Goal: Task Accomplishment & Management: Use online tool/utility

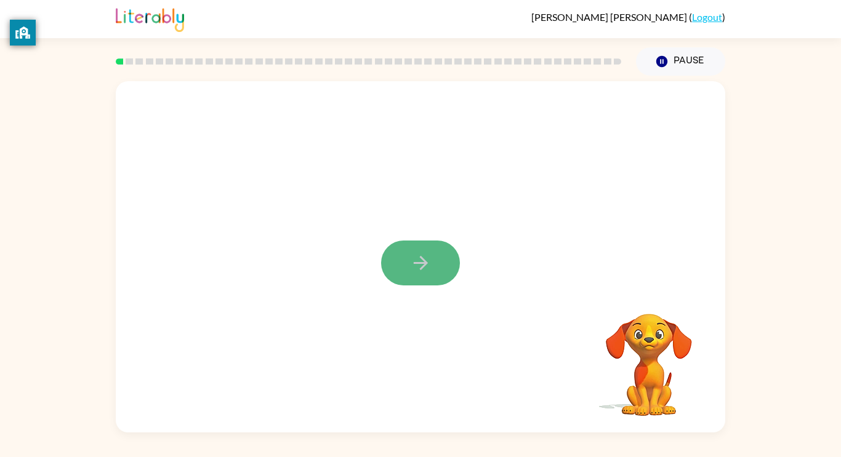
click at [426, 253] on icon "button" at bounding box center [421, 263] width 22 height 22
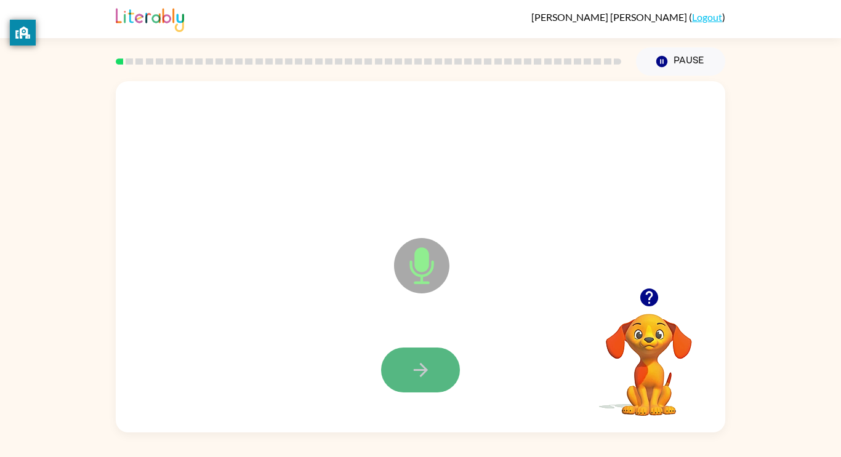
click at [435, 364] on button "button" at bounding box center [420, 370] width 79 height 45
click at [422, 366] on icon "button" at bounding box center [420, 370] width 14 height 14
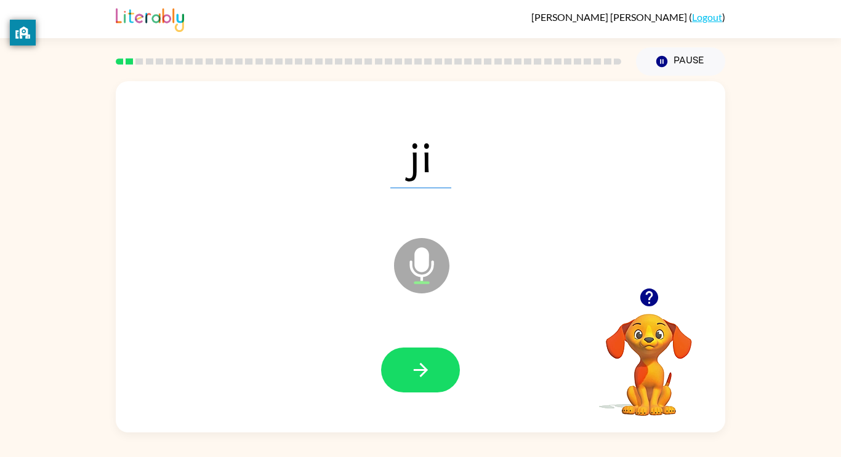
click at [423, 371] on icon "button" at bounding box center [420, 370] width 14 height 14
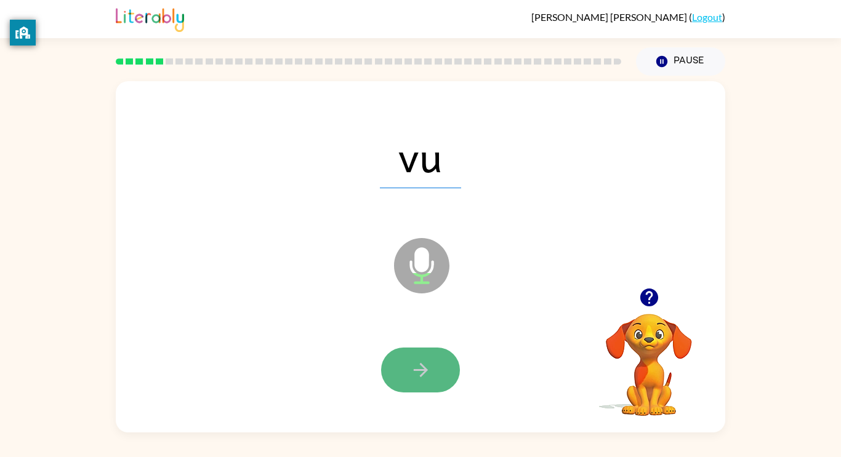
click at [423, 371] on icon "button" at bounding box center [421, 371] width 22 height 22
click at [424, 371] on icon "button" at bounding box center [420, 370] width 14 height 14
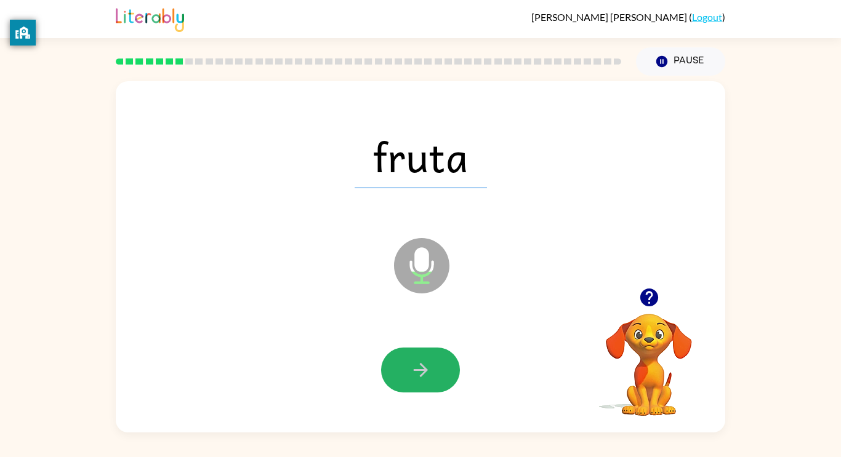
click at [424, 371] on icon "button" at bounding box center [420, 370] width 14 height 14
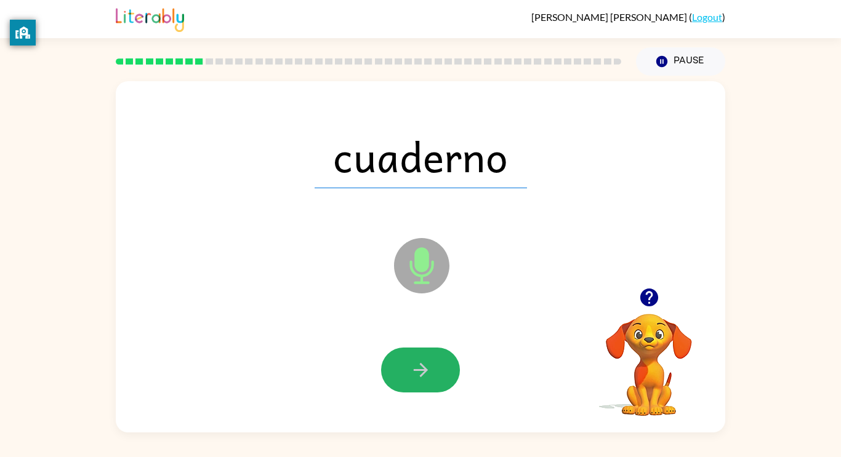
click at [424, 371] on icon "button" at bounding box center [420, 370] width 14 height 14
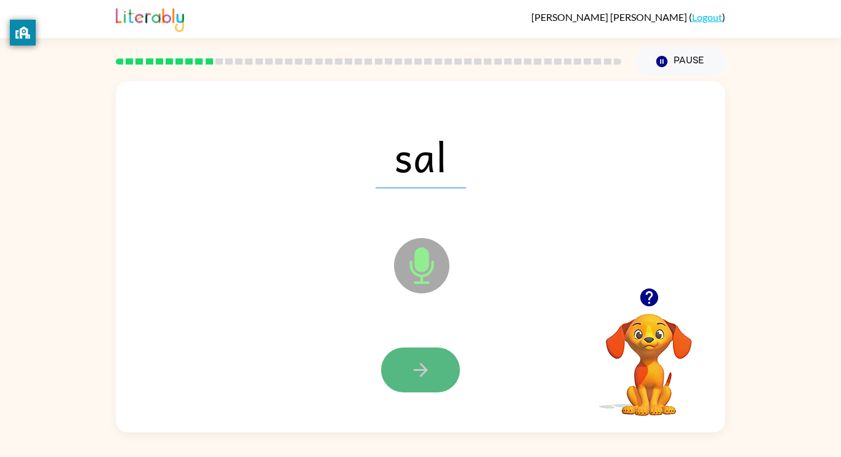
click at [424, 371] on icon "button" at bounding box center [420, 370] width 14 height 14
click at [404, 369] on button "button" at bounding box center [420, 370] width 79 height 45
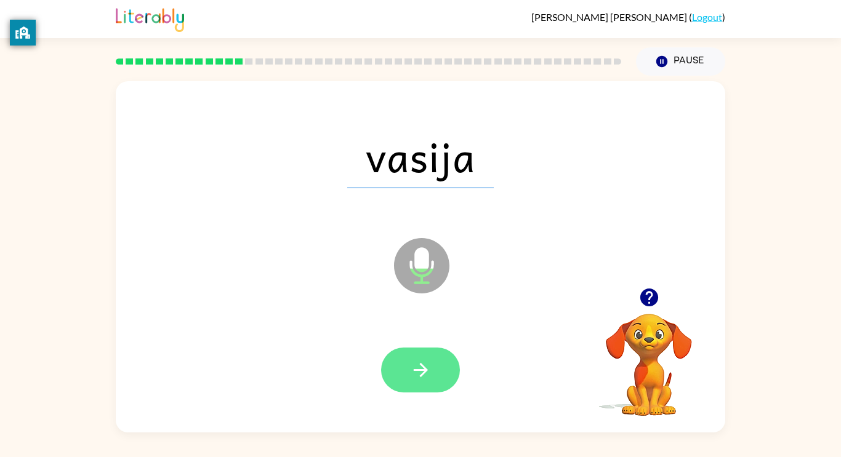
click at [394, 350] on button "button" at bounding box center [420, 370] width 79 height 45
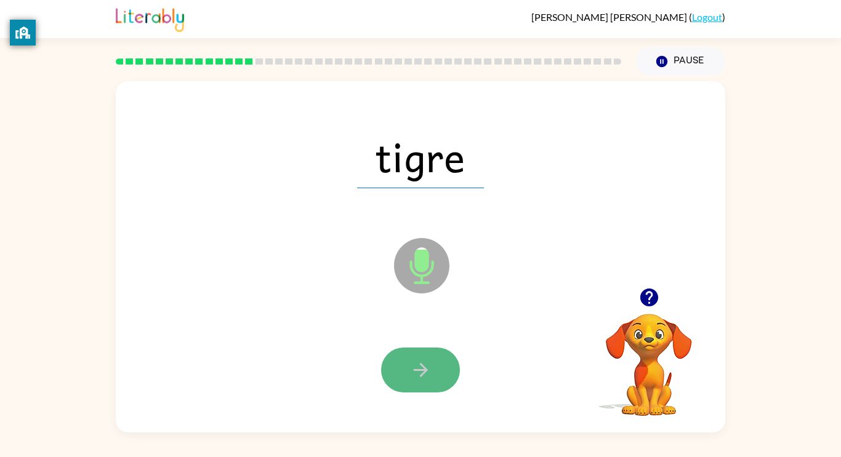
click at [425, 358] on button "button" at bounding box center [420, 370] width 79 height 45
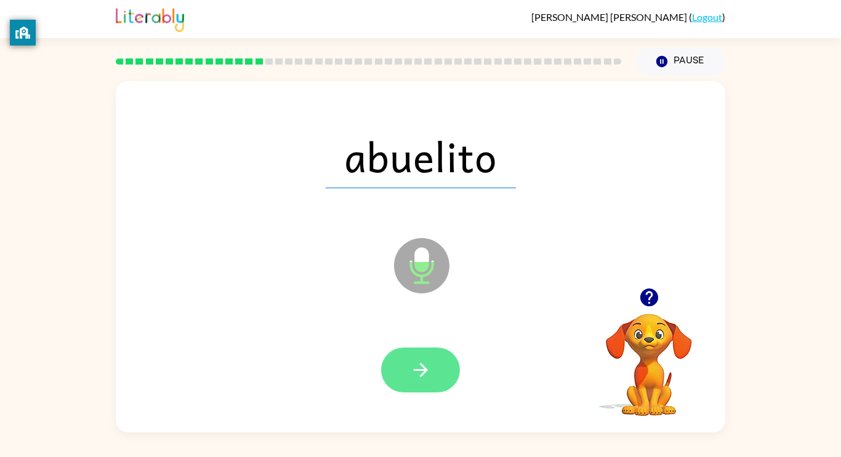
click at [432, 362] on button "button" at bounding box center [420, 370] width 79 height 45
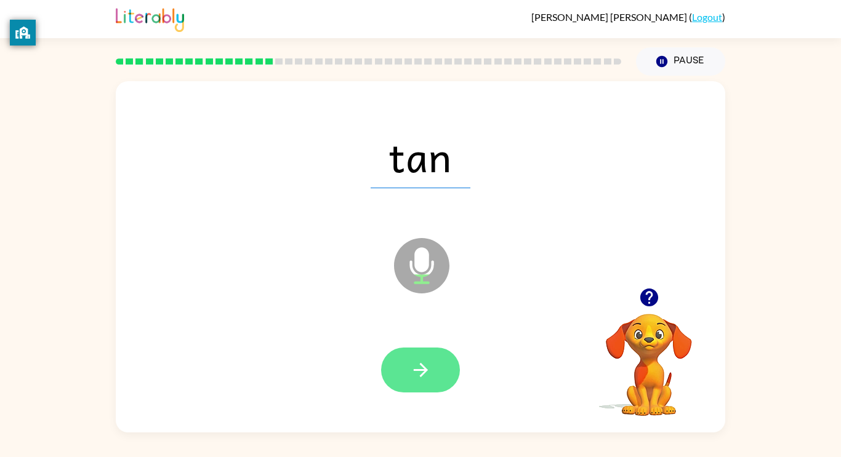
click at [433, 363] on button "button" at bounding box center [420, 370] width 79 height 45
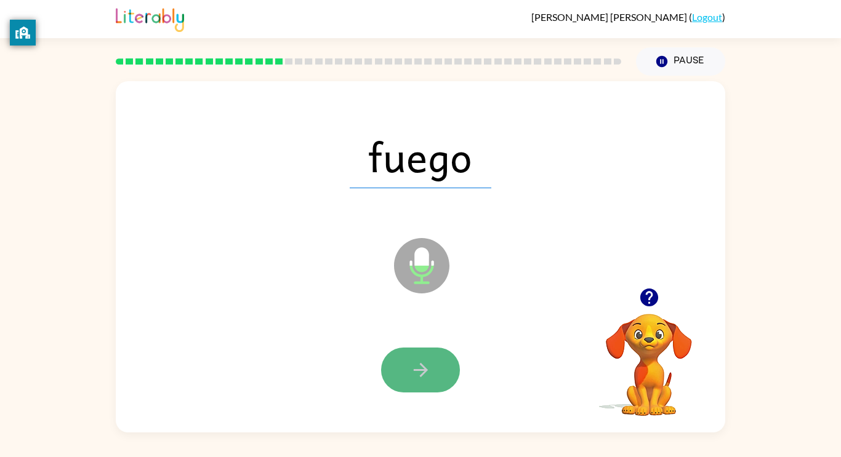
click at [430, 364] on icon "button" at bounding box center [421, 371] width 22 height 22
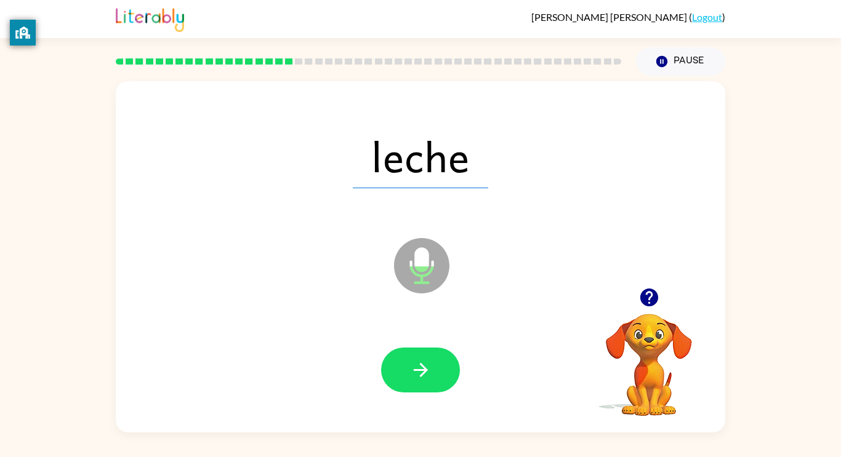
click at [430, 364] on icon "button" at bounding box center [421, 371] width 22 height 22
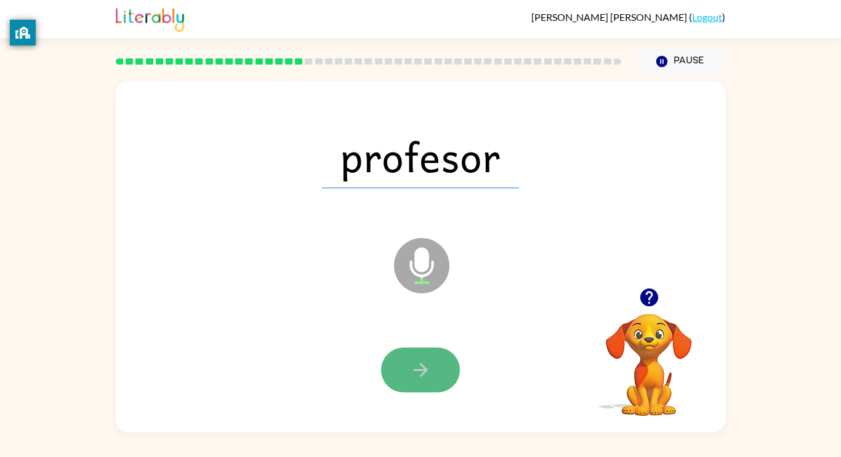
click at [417, 368] on icon "button" at bounding box center [421, 371] width 22 height 22
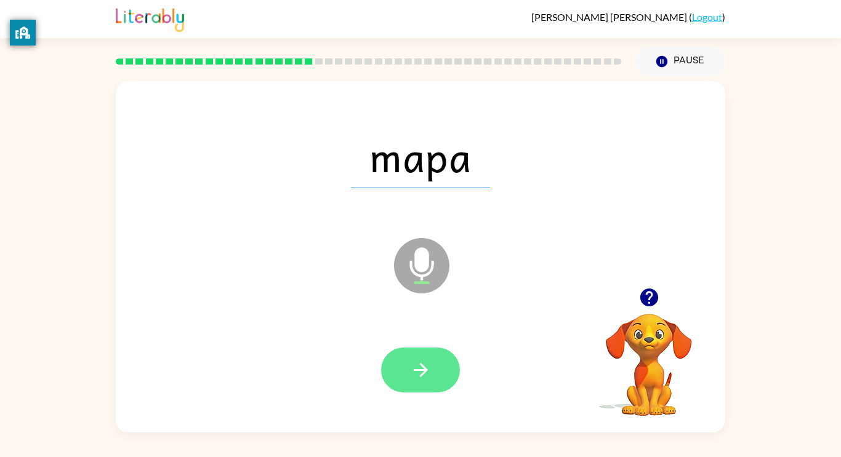
click at [412, 360] on icon "button" at bounding box center [421, 371] width 22 height 22
click at [412, 357] on button "button" at bounding box center [420, 370] width 79 height 45
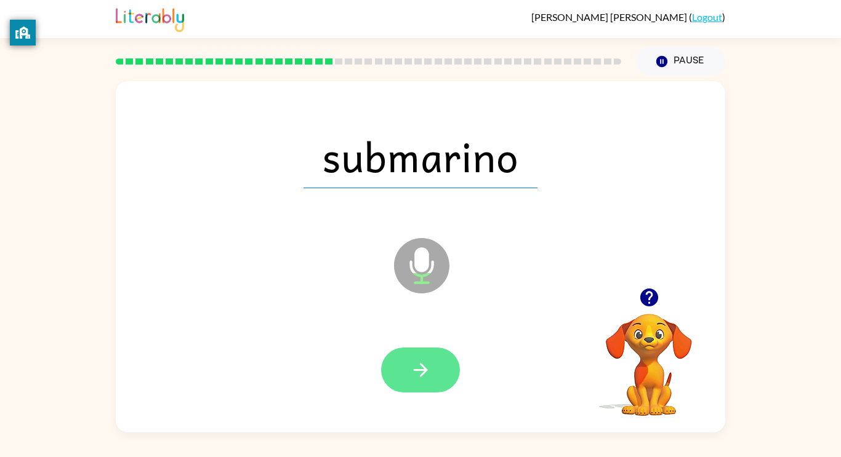
click at [419, 366] on icon "button" at bounding box center [421, 371] width 22 height 22
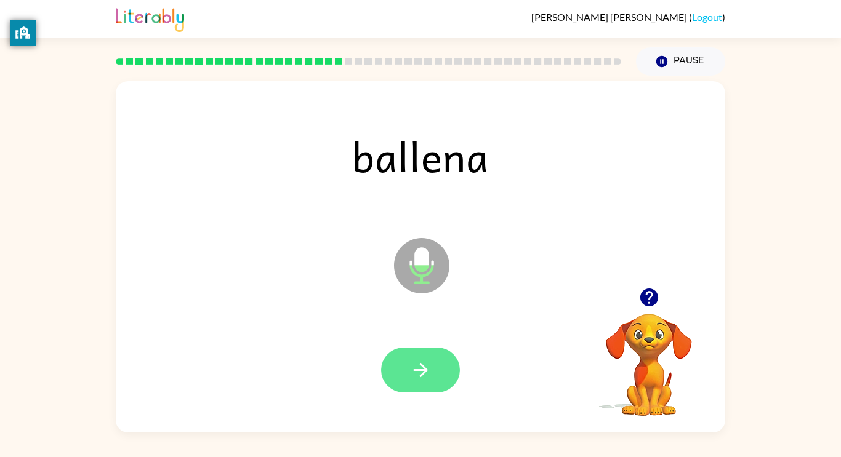
click at [422, 368] on icon "button" at bounding box center [421, 371] width 22 height 22
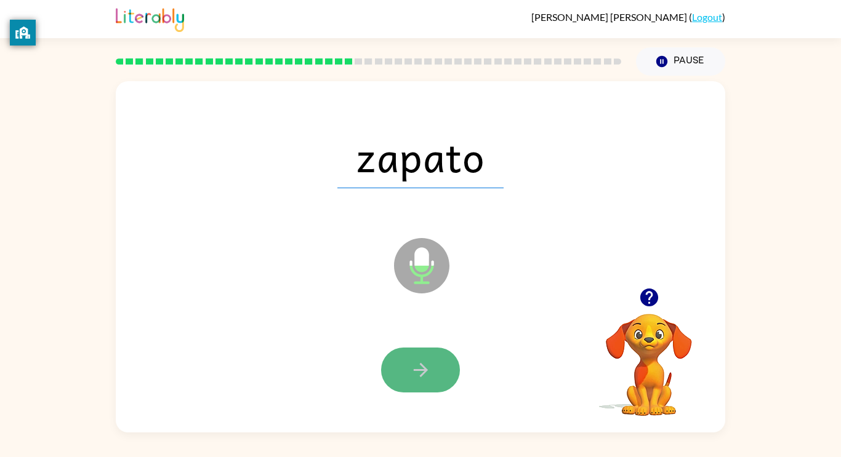
click at [411, 374] on icon "button" at bounding box center [421, 371] width 22 height 22
click at [413, 369] on icon "button" at bounding box center [421, 371] width 22 height 22
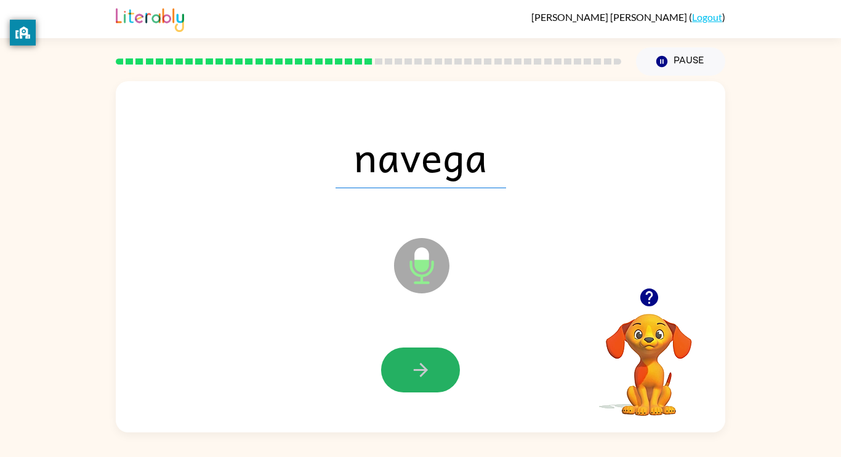
click at [413, 369] on icon "button" at bounding box center [421, 371] width 22 height 22
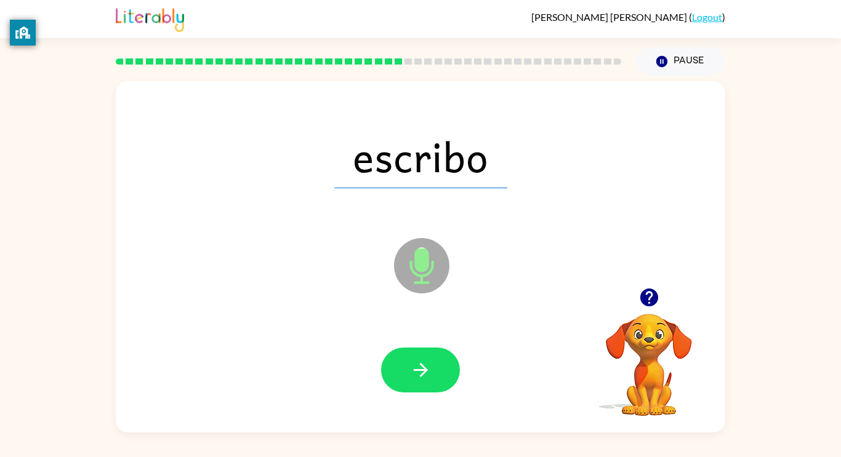
click at [413, 369] on icon "button" at bounding box center [421, 371] width 22 height 22
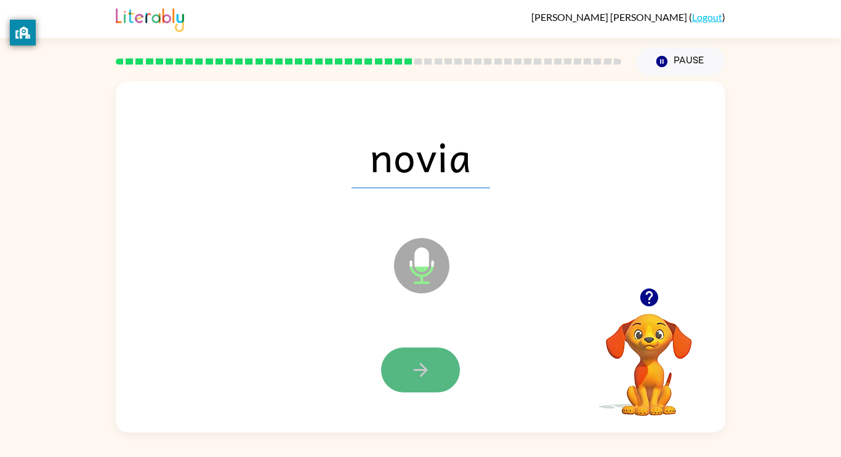
click at [414, 368] on icon "button" at bounding box center [421, 371] width 22 height 22
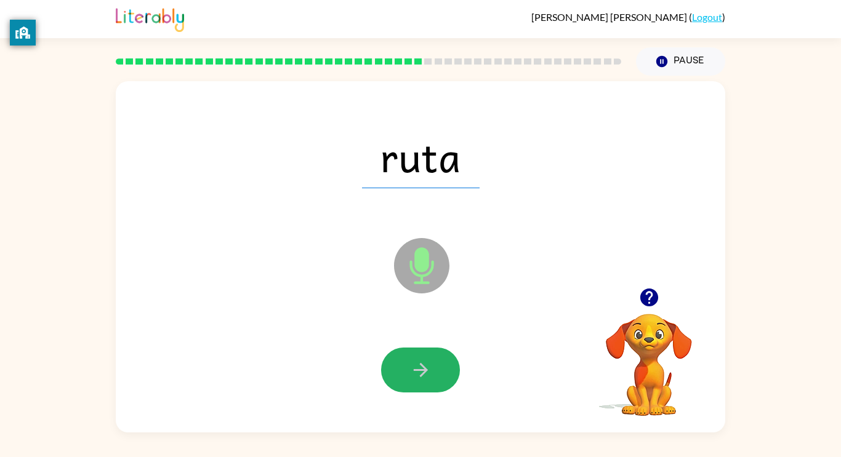
click at [414, 368] on icon "button" at bounding box center [421, 371] width 22 height 22
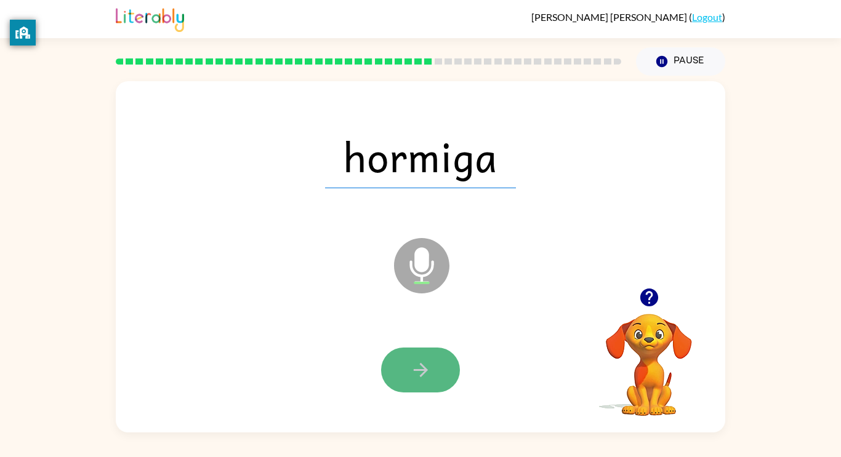
click at [419, 377] on button "button" at bounding box center [420, 370] width 79 height 45
click at [418, 377] on icon "button" at bounding box center [421, 371] width 22 height 22
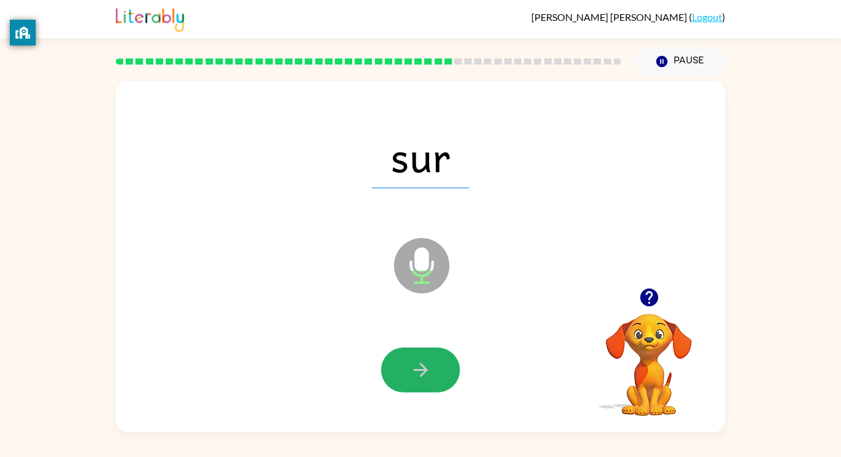
click at [418, 377] on icon "button" at bounding box center [421, 371] width 22 height 22
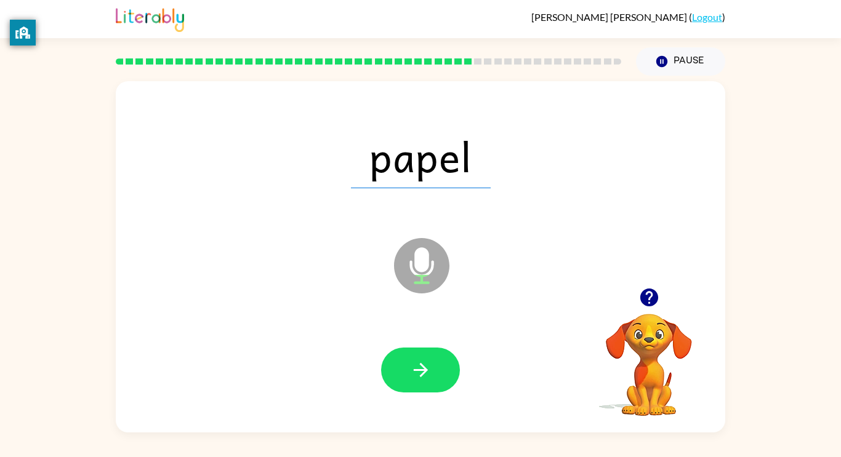
click at [418, 377] on icon "button" at bounding box center [421, 371] width 22 height 22
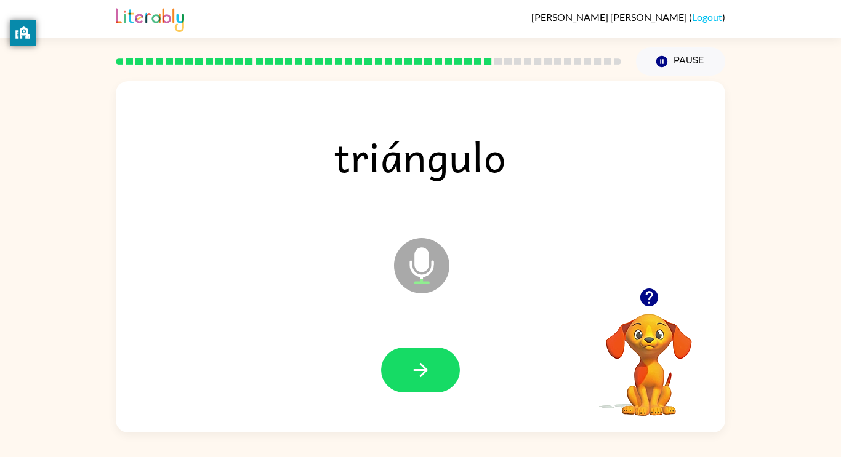
click at [418, 377] on icon "button" at bounding box center [421, 371] width 22 height 22
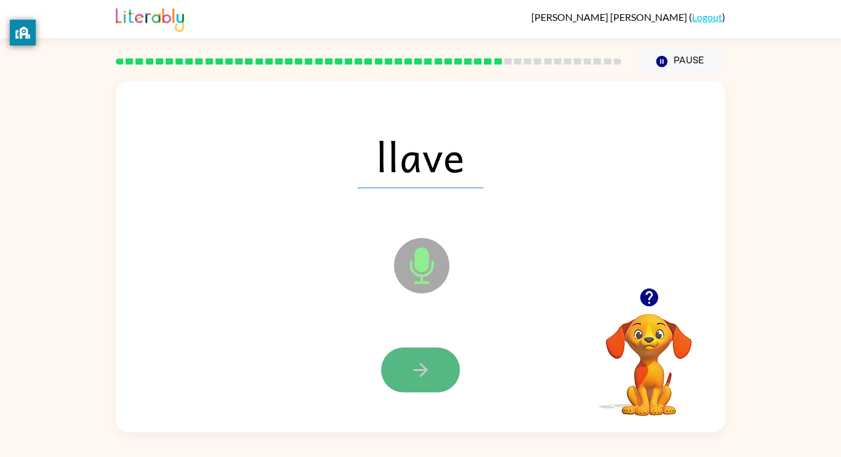
click at [395, 366] on button "button" at bounding box center [420, 370] width 79 height 45
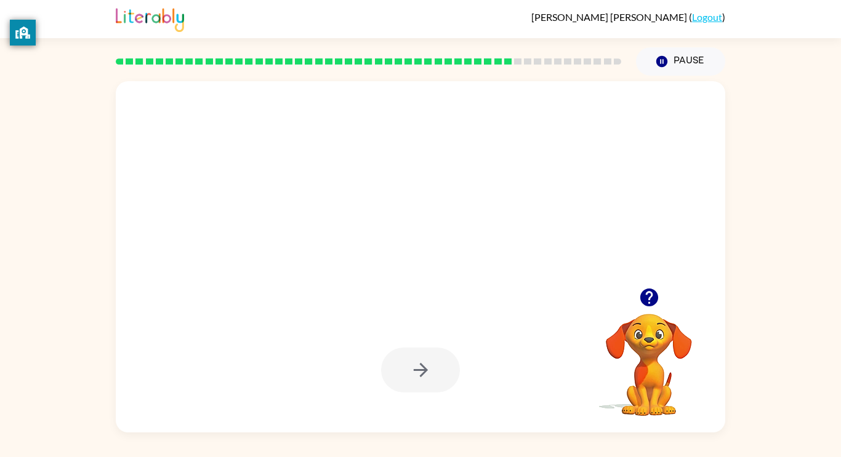
click at [406, 363] on div at bounding box center [420, 370] width 79 height 45
click at [430, 370] on div at bounding box center [420, 370] width 79 height 45
click at [421, 368] on div at bounding box center [420, 370] width 79 height 45
click at [633, 367] on video "Your browser must support playing .mp4 files to use Literably. Please try using…" at bounding box center [648, 356] width 123 height 123
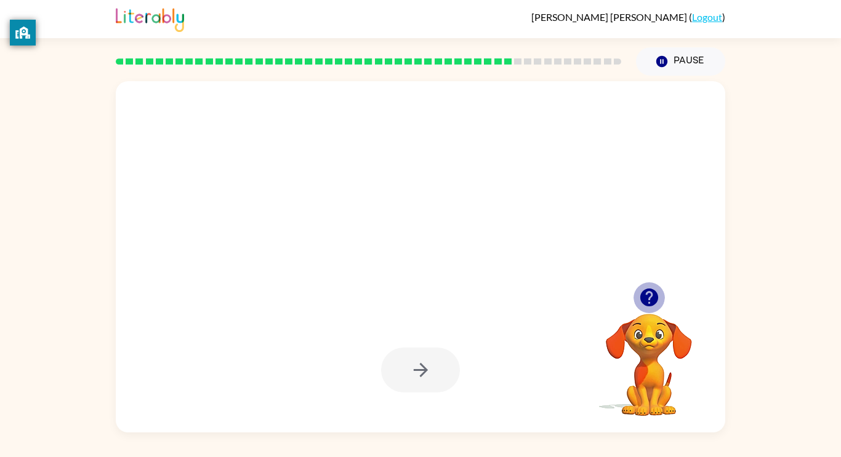
click at [643, 293] on icon "button" at bounding box center [649, 298] width 18 height 18
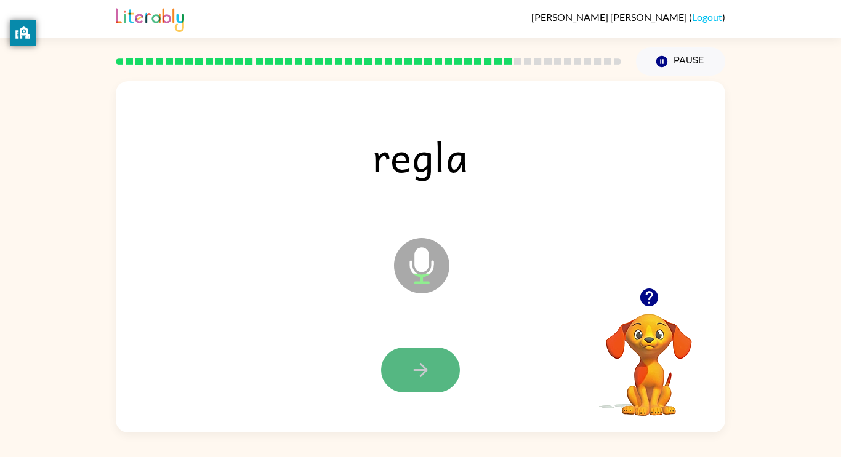
click at [440, 348] on button "button" at bounding box center [420, 370] width 79 height 45
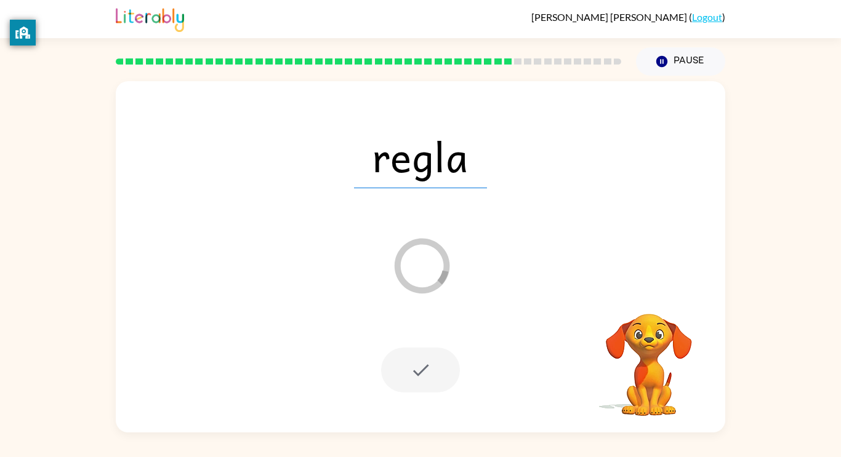
click at [422, 366] on div at bounding box center [420, 370] width 79 height 45
click at [412, 255] on icon "Loader Your response is being sent to our graders" at bounding box center [422, 266] width 74 height 74
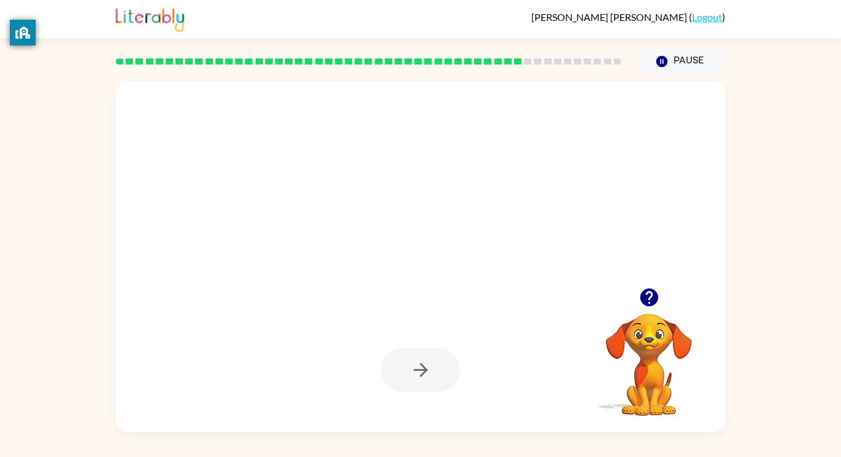
click at [637, 298] on button "button" at bounding box center [648, 297] width 31 height 31
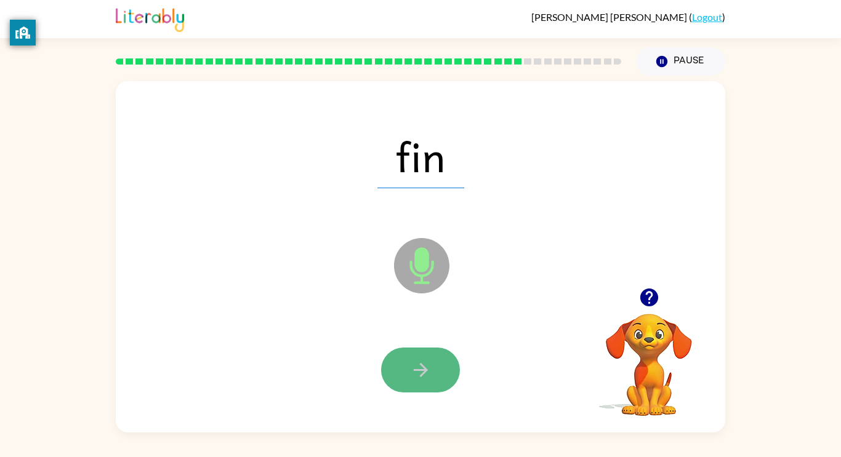
click at [430, 348] on button "button" at bounding box center [420, 370] width 79 height 45
click at [434, 355] on button "button" at bounding box center [420, 370] width 79 height 45
click at [440, 365] on button "button" at bounding box center [420, 370] width 79 height 45
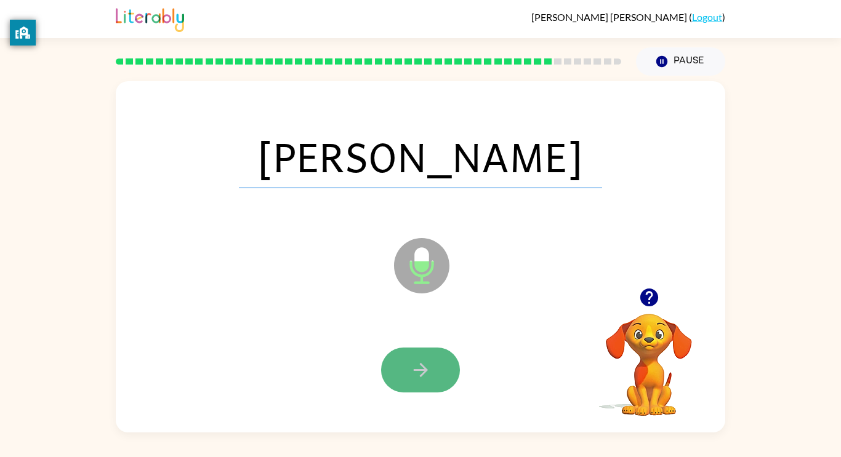
click at [439, 367] on button "button" at bounding box center [420, 370] width 79 height 45
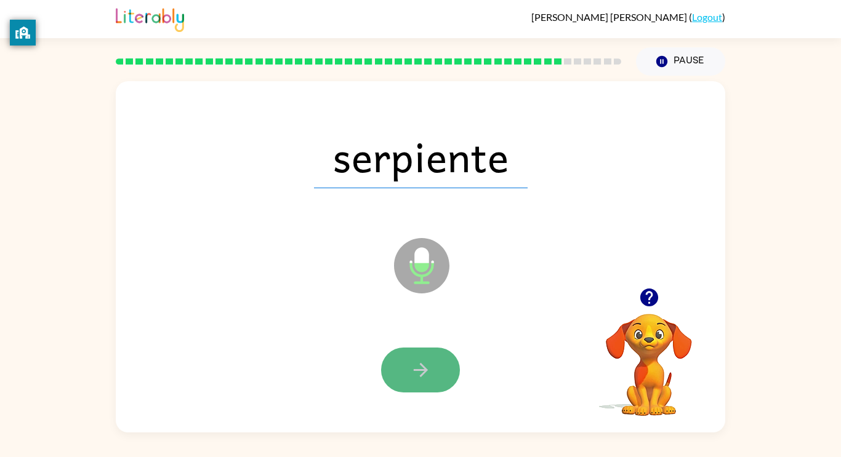
click at [435, 367] on button "button" at bounding box center [420, 370] width 79 height 45
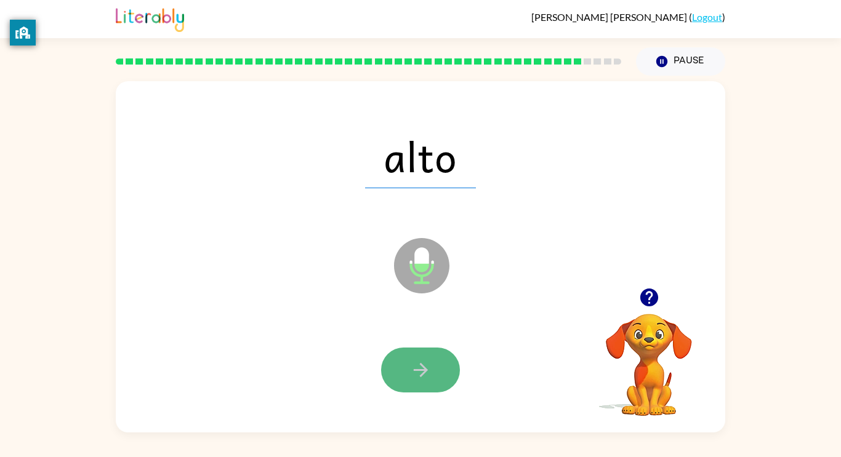
click at [433, 364] on button "button" at bounding box center [420, 370] width 79 height 45
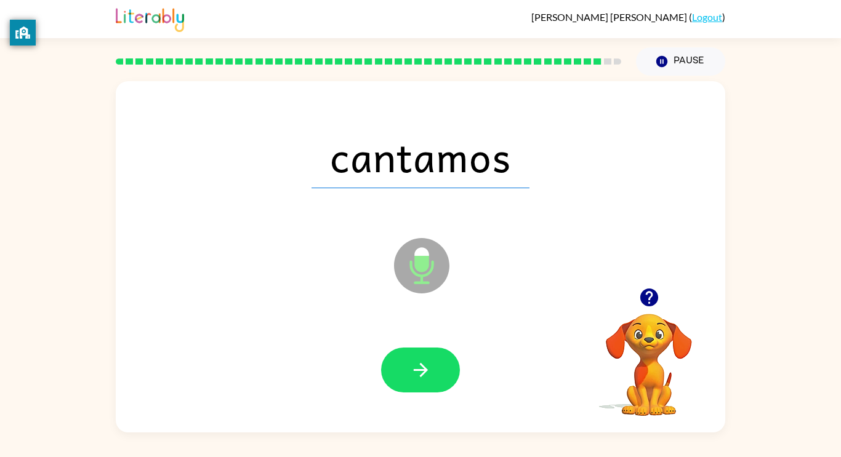
click at [433, 364] on button "button" at bounding box center [420, 370] width 79 height 45
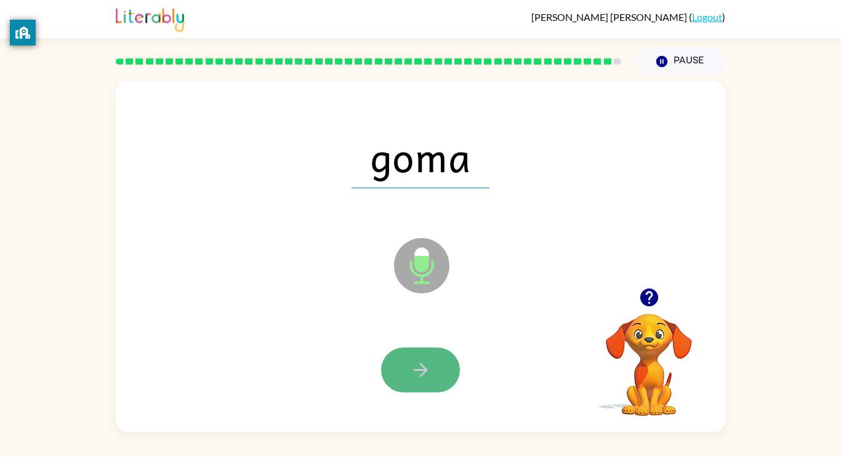
click at [447, 363] on button "button" at bounding box center [420, 370] width 79 height 45
